Goal: Information Seeking & Learning: Understand process/instructions

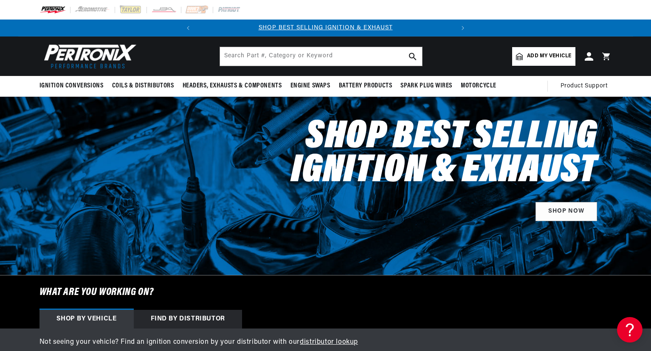
click at [547, 58] on span "Add my vehicle" at bounding box center [549, 56] width 44 height 8
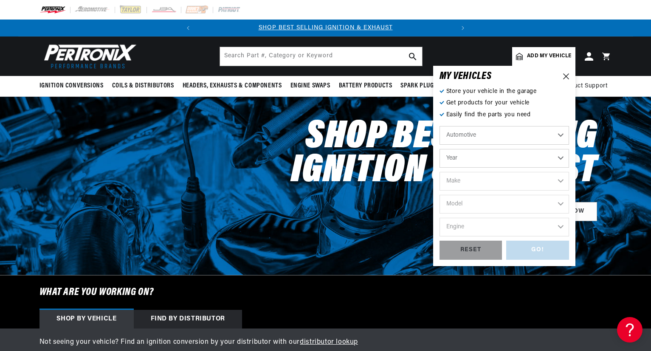
click at [491, 139] on select "Automotive Agricultural Industrial Marine Motorcycle" at bounding box center [505, 135] width 130 height 19
click at [440, 126] on select "Automotive Agricultural Industrial Marine Motorcycle" at bounding box center [505, 135] width 130 height 19
click at [487, 159] on select "Year 1970 1965 1964 1960 1959 1958 1957 1939 1938 1937" at bounding box center [505, 158] width 130 height 19
click at [471, 135] on select "Automotive Agricultural Industrial Marine Motorcycle" at bounding box center [505, 135] width 130 height 19
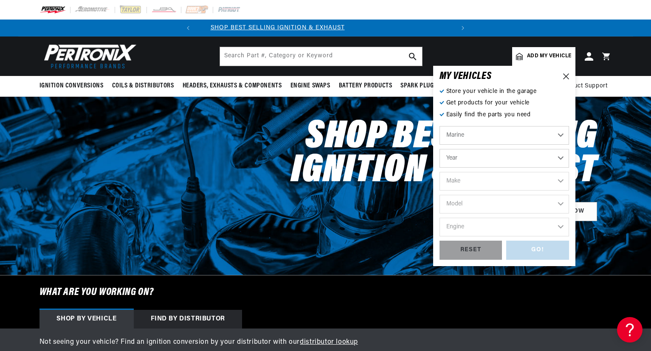
click at [440, 126] on select "Automotive Agricultural Industrial Marine Motorcycle" at bounding box center [505, 135] width 130 height 19
click at [468, 137] on select "Automotive Agricultural Industrial Marine Motorcycle" at bounding box center [505, 135] width 130 height 19
click at [440, 126] on select "Automotive Agricultural Industrial Marine Motorcycle" at bounding box center [505, 135] width 130 height 19
select select "Industrial"
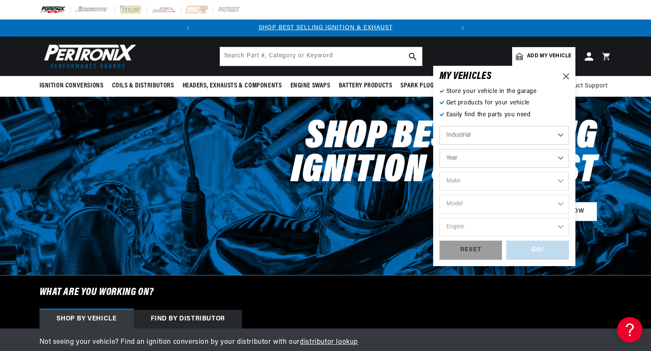
click at [475, 157] on select "Year 1990 1986 1984 1983 1982 1981 1980 1979 1978 1977 1976 1975 1974 1973 1972…" at bounding box center [505, 158] width 130 height 19
select select "1951"
click at [440, 149] on select "Year 1990 1986 1984 1983 1982 1981 1980 1979 1978 1977 1976 1975 1974 1973 1972…" at bounding box center [505, 158] width 130 height 19
select select "1951"
click at [477, 182] on select "Make Buda" at bounding box center [505, 181] width 130 height 19
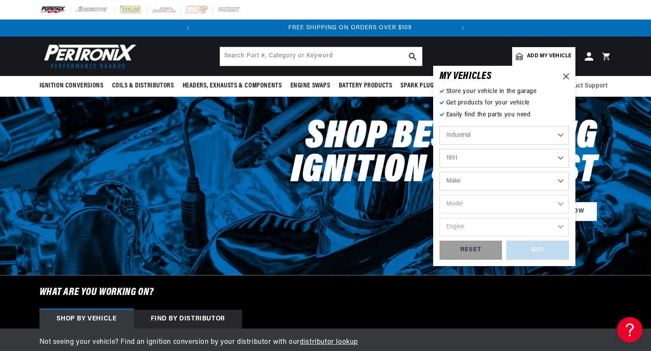
scroll to position [0, 257]
click at [472, 135] on select "Automotive Agricultural Industrial Marine Motorcycle" at bounding box center [505, 135] width 130 height 19
click at [440, 126] on select "Automotive Agricultural Industrial Marine Motorcycle" at bounding box center [505, 135] width 130 height 19
select select "Agricultural"
select select "Year"
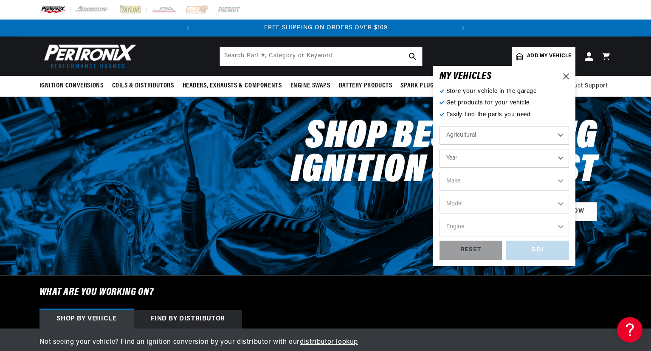
click at [467, 155] on select "Year 1970 1965 1964 1960 1959 1958 1957 1939 1938 1937" at bounding box center [505, 158] width 130 height 19
click at [290, 51] on input "text" at bounding box center [321, 56] width 202 height 19
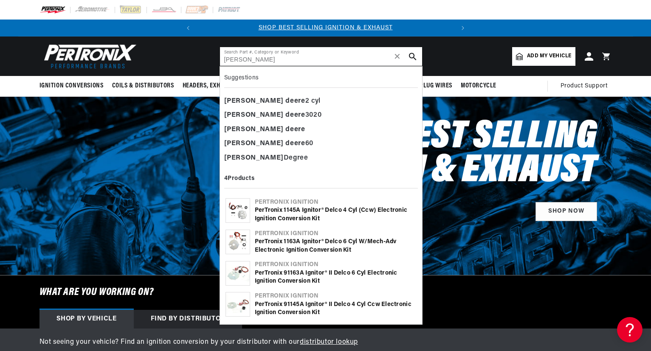
type input "john deere"
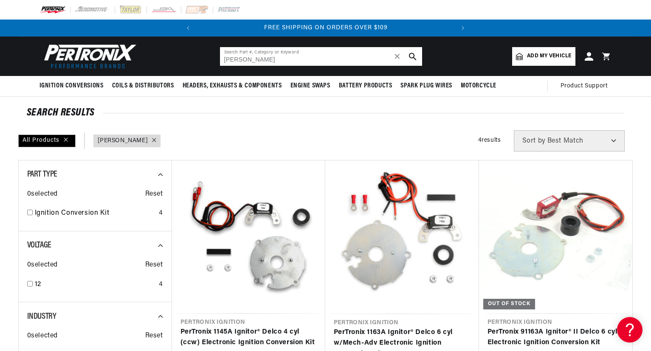
click at [268, 56] on input "john deere" at bounding box center [321, 56] width 202 height 19
drag, startPoint x: 267, startPoint y: 59, endPoint x: 234, endPoint y: 60, distance: 32.7
click at [234, 60] on input "john deere" at bounding box center [321, 56] width 202 height 19
drag, startPoint x: 266, startPoint y: 59, endPoint x: 214, endPoint y: 59, distance: 51.8
click at [214, 59] on header "BETTER SEARCH RESULTS Add your vehicle's year, make, and model to find parts be…" at bounding box center [325, 56] width 615 height 39
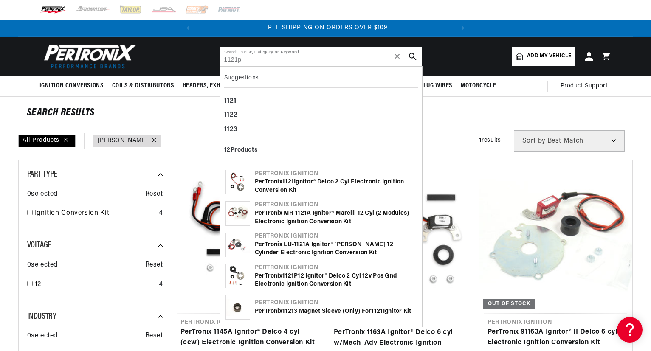
type input "1121p"
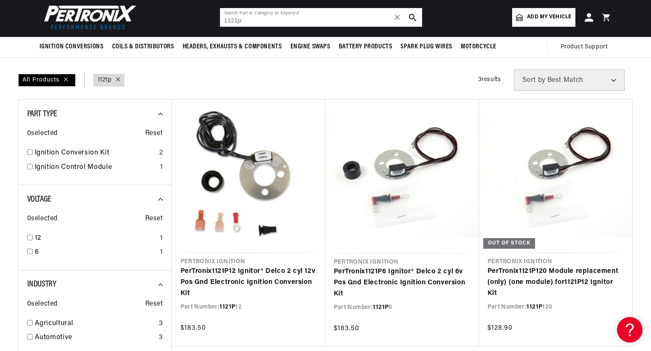
scroll to position [82, 0]
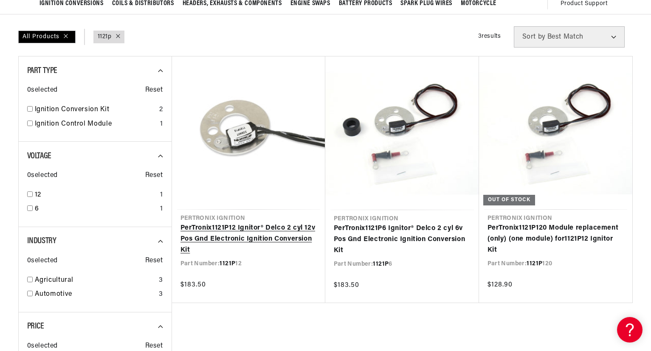
click at [240, 238] on link "PerTronix 1121P 12 Ignitor® Delco 2 cyl 12v Pos Gnd Electronic Ignition Convers…" at bounding box center [248, 239] width 136 height 33
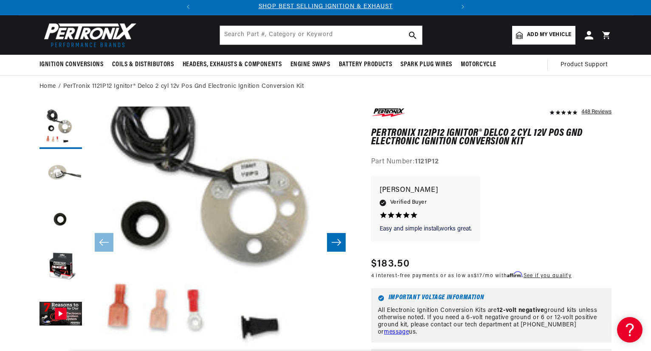
scroll to position [375, 0]
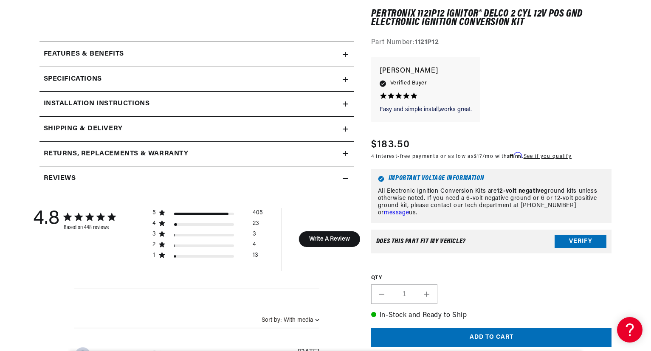
click at [102, 105] on h2 "Installation instructions" at bounding box center [97, 104] width 106 height 11
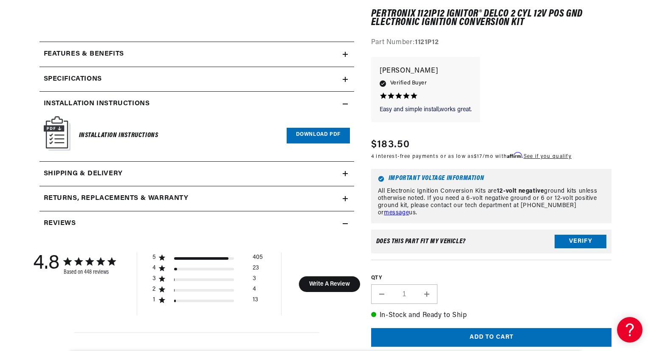
click at [102, 105] on h2 "Installation instructions" at bounding box center [97, 104] width 106 height 11
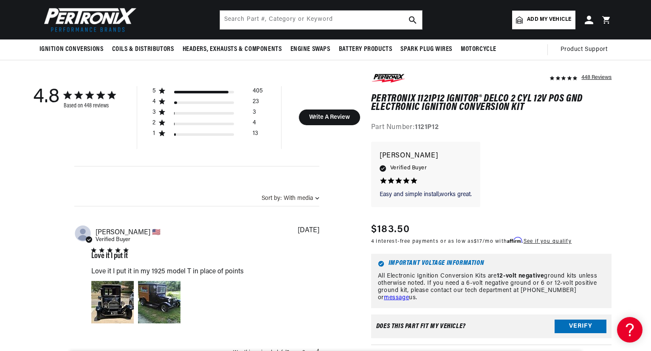
scroll to position [0, 0]
